Goal: Task Accomplishment & Management: Complete application form

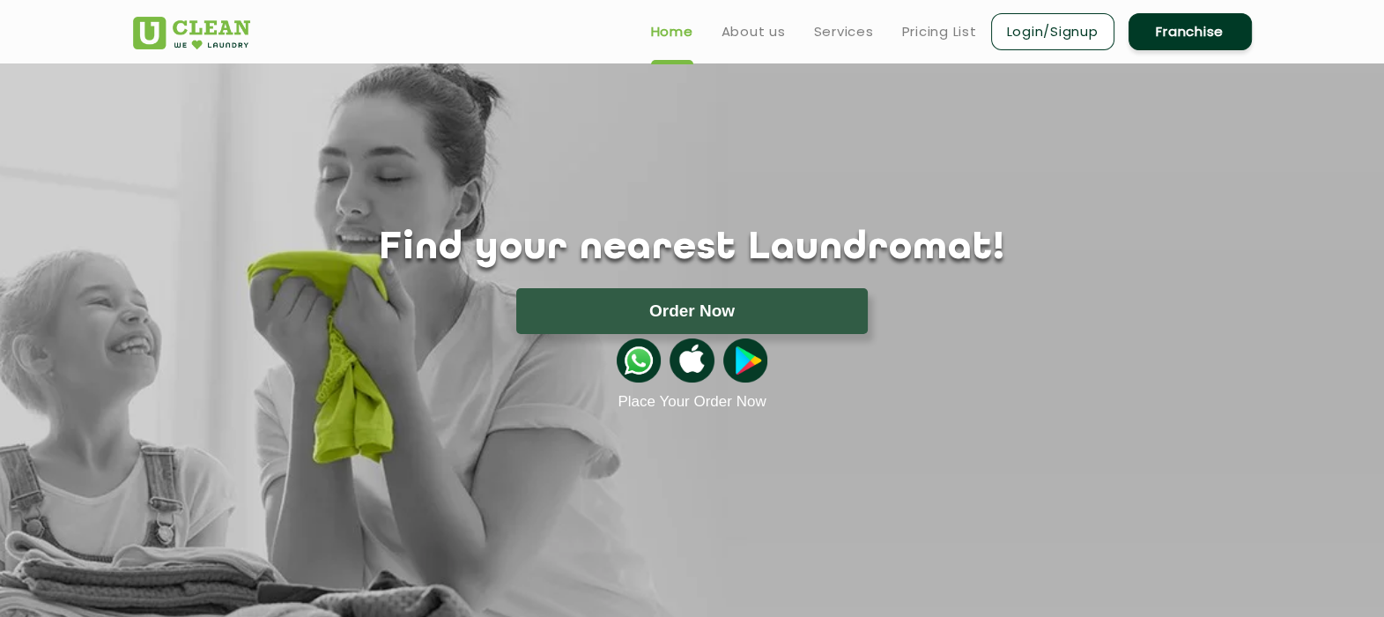
click at [1189, 45] on link "Franchise" at bounding box center [1190, 31] width 123 height 37
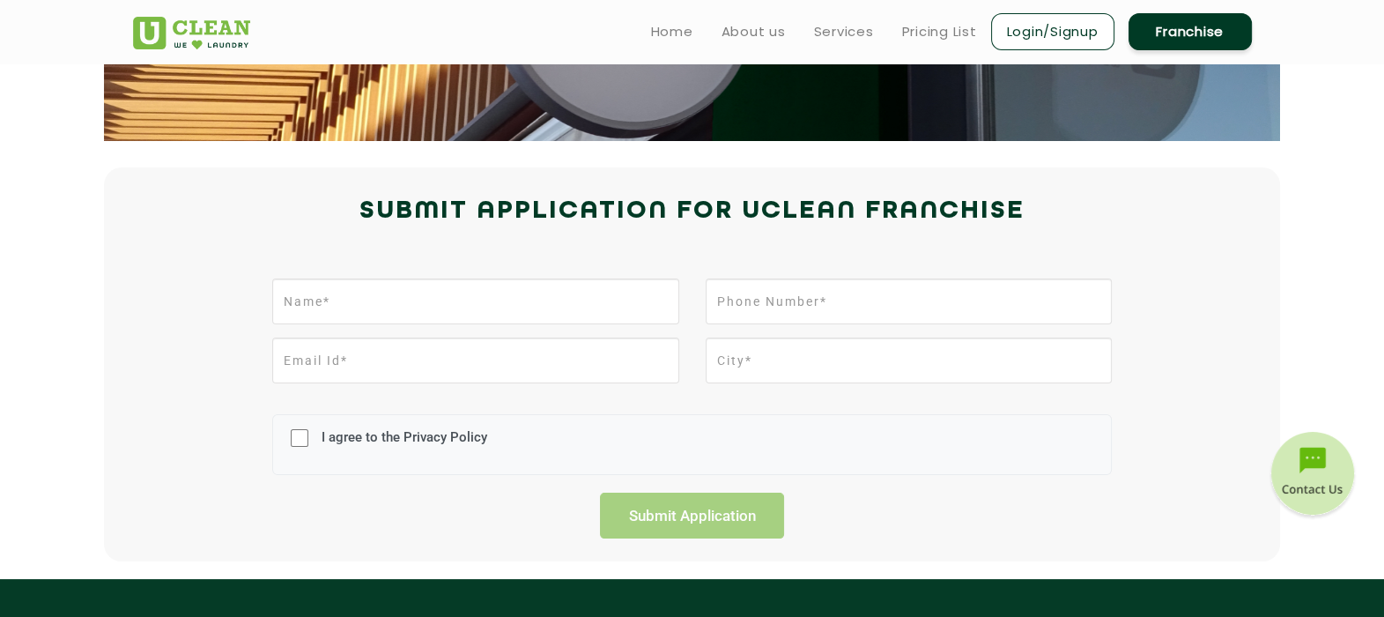
scroll to position [330, 0]
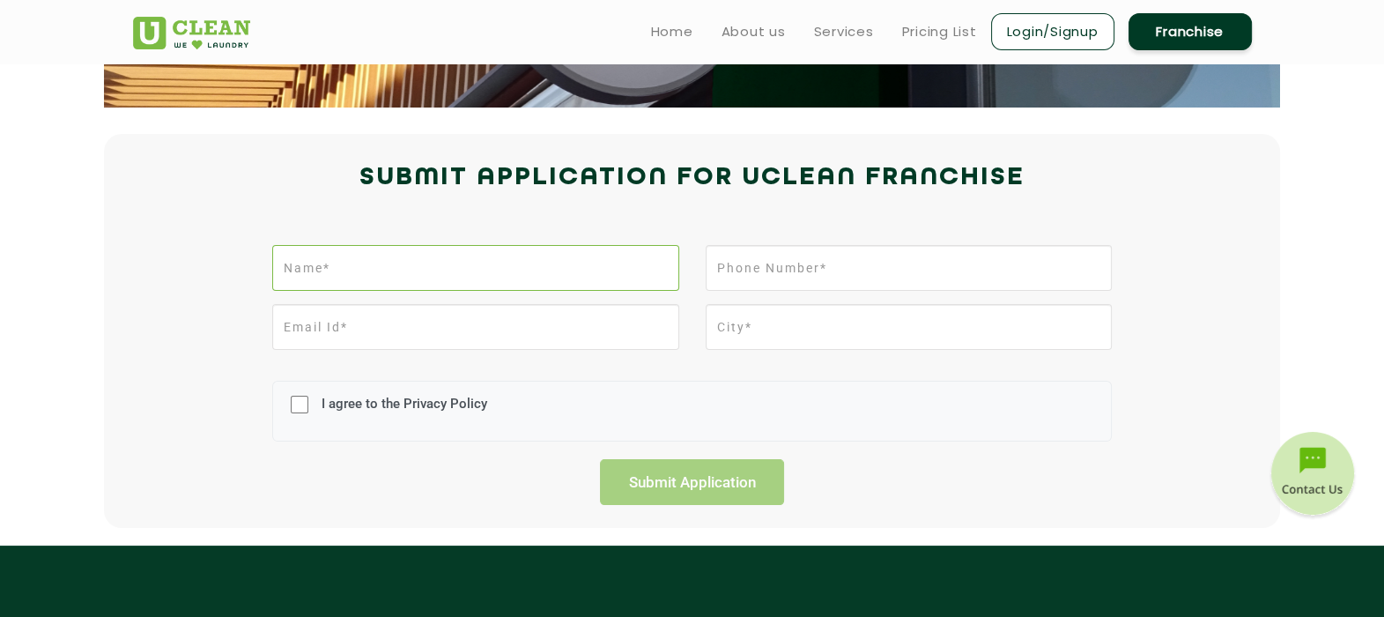
click at [321, 263] on input "text" at bounding box center [475, 268] width 406 height 46
type input "[PERSON_NAME]"
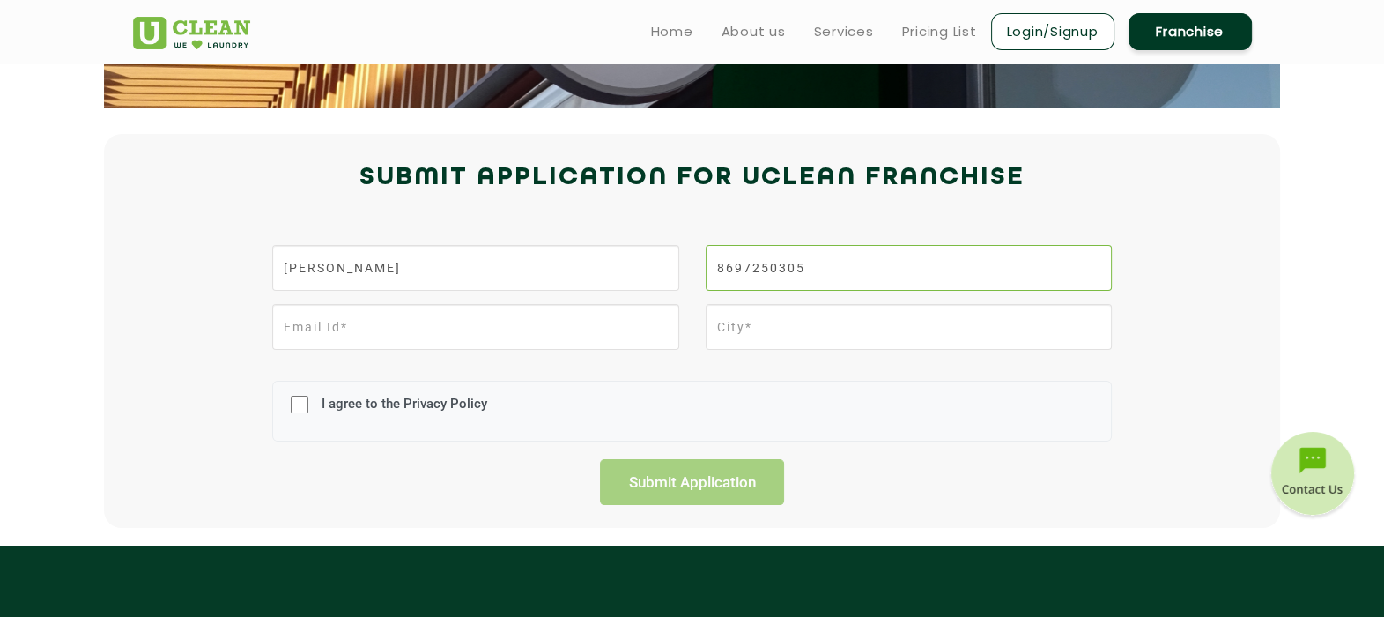
type input "8697250305"
click at [536, 328] on input "email" at bounding box center [475, 327] width 406 height 46
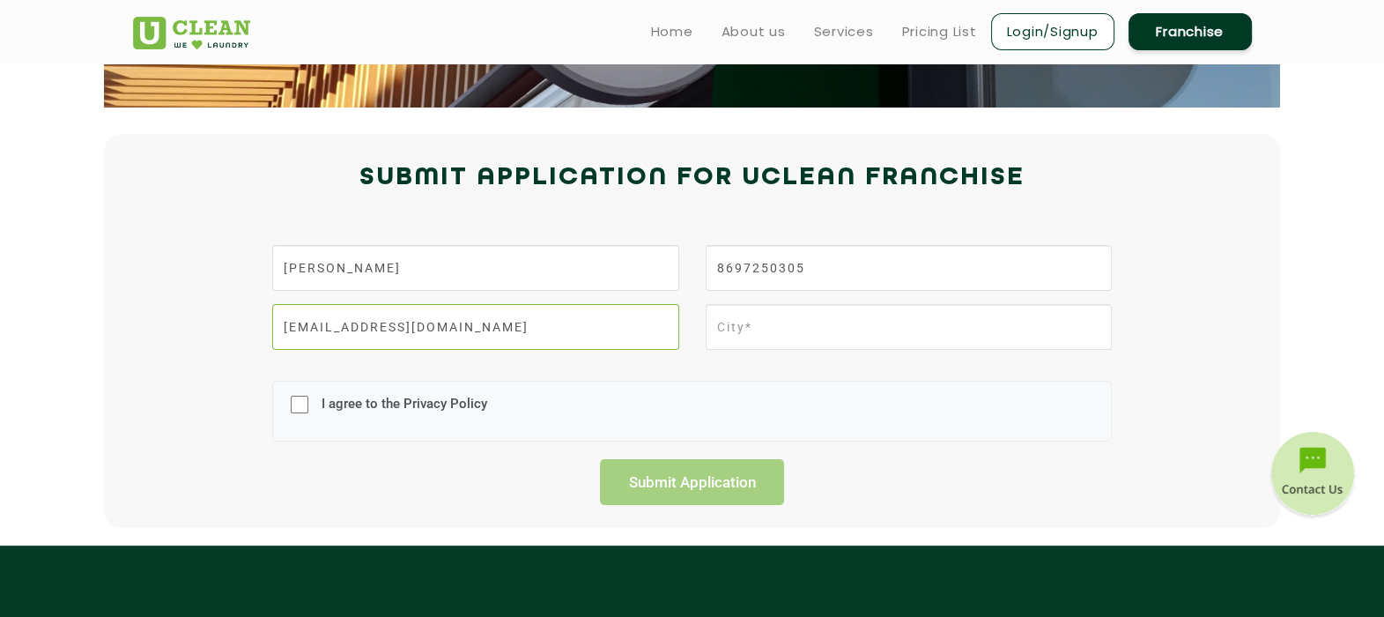
type input "[EMAIL_ADDRESS][DOMAIN_NAME]"
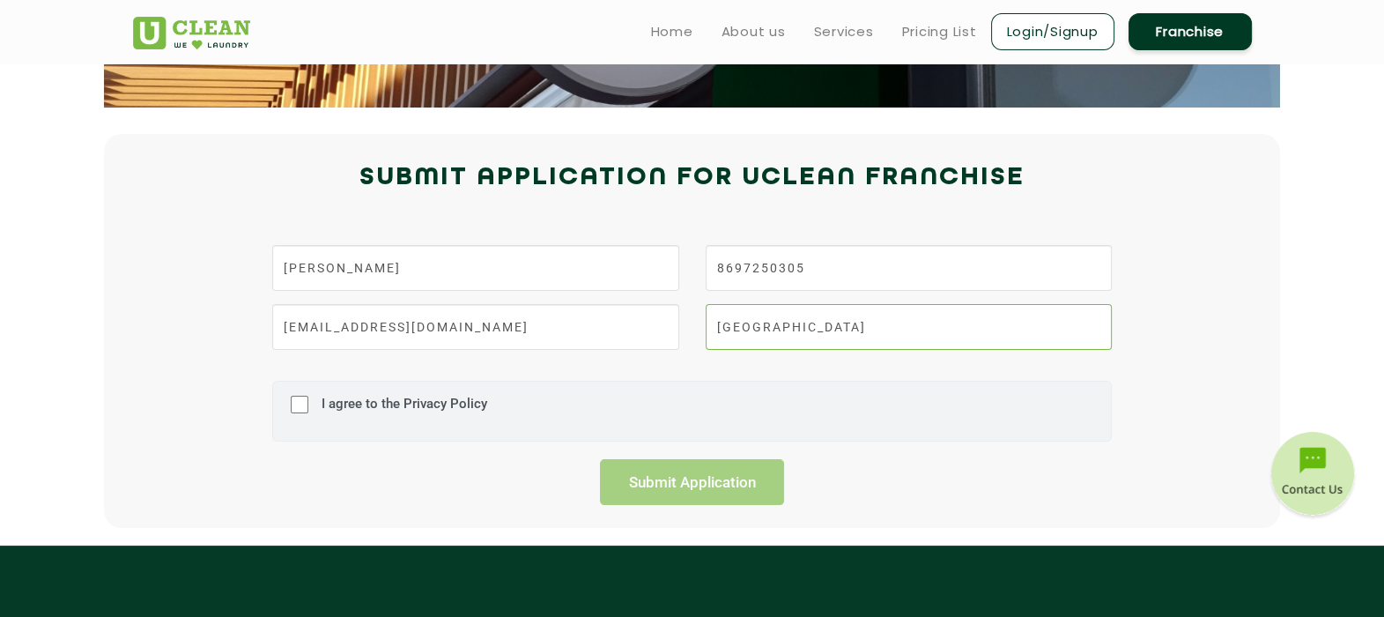
type input "[GEOGRAPHIC_DATA]"
click at [306, 403] on input "I agree to the Privacy Policy" at bounding box center [300, 404] width 18 height 46
checkbox input "true"
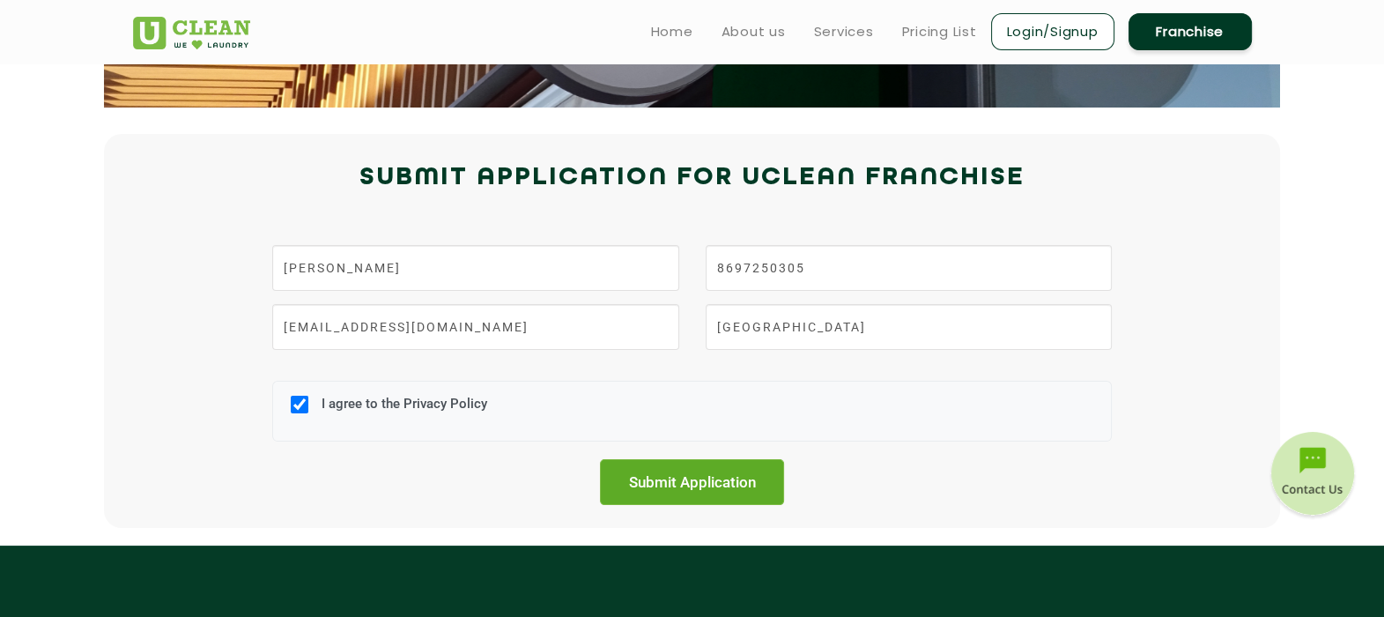
click at [698, 473] on input "Submit Application" at bounding box center [692, 482] width 185 height 46
